Goal: Complete application form

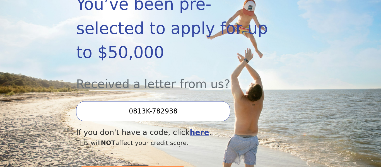
scroll to position [119, 0]
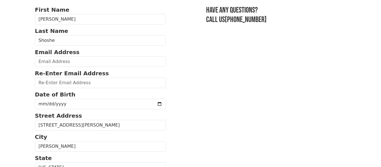
scroll to position [47, 0]
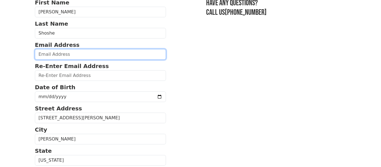
click at [52, 55] on input "email" at bounding box center [100, 54] width 131 height 11
type input "shoshehertel@gmail.com"
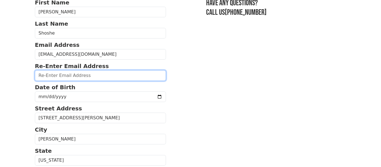
type input "shoshehertel@gmail.com"
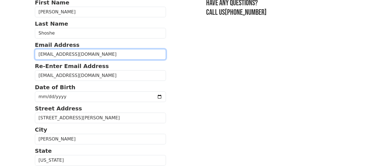
type input "(859) 866-8957"
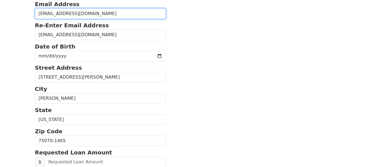
scroll to position [87, 0]
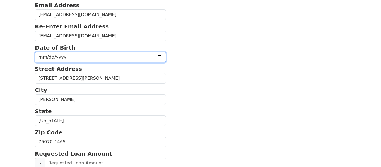
click at [151, 59] on input "date" at bounding box center [100, 57] width 131 height 11
click at [146, 56] on input "date" at bounding box center [100, 57] width 131 height 11
click at [41, 57] on input "date" at bounding box center [100, 57] width 131 height 11
type input "1991-05-07"
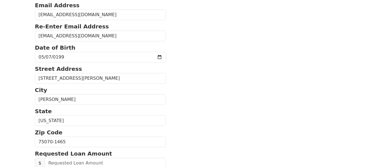
click at [201, 93] on section "First Name Hertel Last Name Shoshe Email Address shoshehertel@gmail.com Re-Ente…" at bounding box center [190, 141] width 311 height 364
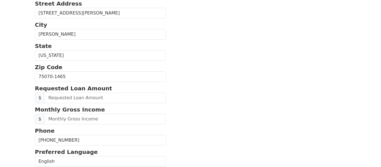
scroll to position [152, 0]
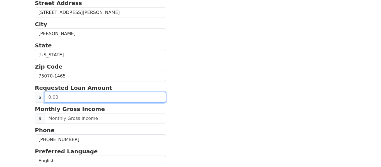
click at [86, 92] on input "text" at bounding box center [105, 97] width 121 height 11
click at [49, 97] on input "text" at bounding box center [105, 97] width 121 height 11
click at [58, 97] on input "text" at bounding box center [105, 97] width 121 height 11
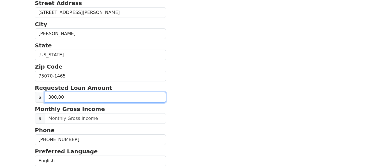
type input "3,000.00"
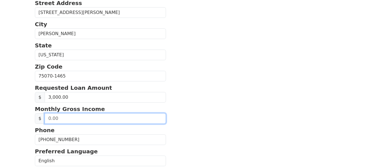
click at [59, 121] on input "text" at bounding box center [105, 118] width 121 height 11
type input "5,500.00"
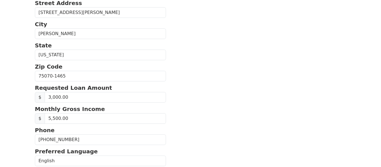
click at [184, 114] on section "First Name Hertel Last Name Shoshe Email Address shoshehertel@gmail.com Re-Ente…" at bounding box center [190, 75] width 311 height 364
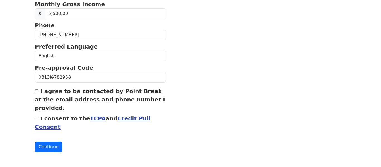
scroll to position [259, 0]
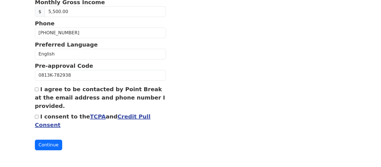
click at [35, 89] on input "I agree to be contacted by Point Break at the email address and phone number I …" at bounding box center [37, 90] width 4 height 4
checkbox input "true"
click at [36, 118] on input "I consent to the TCPA and Credit Pull Consent" at bounding box center [37, 117] width 4 height 4
checkbox input "true"
click at [45, 142] on button "Continue" at bounding box center [48, 145] width 27 height 11
